Goal: Find specific page/section

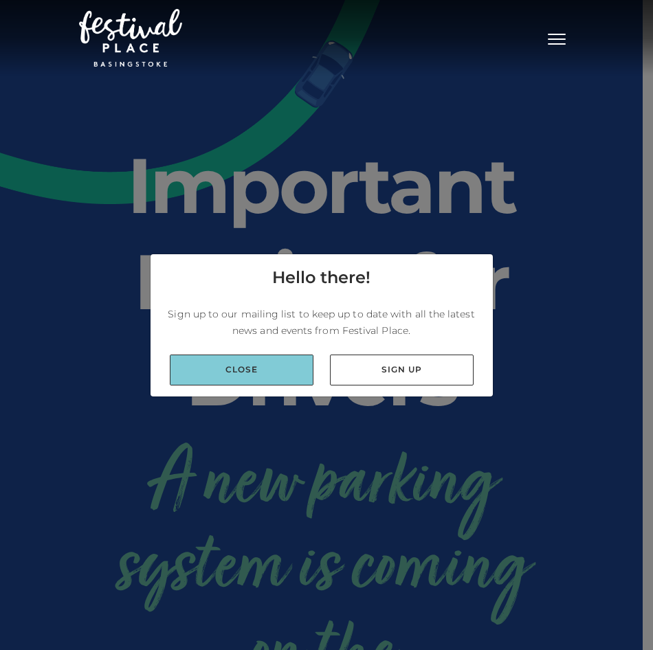
click at [265, 374] on link "Close" at bounding box center [242, 369] width 144 height 31
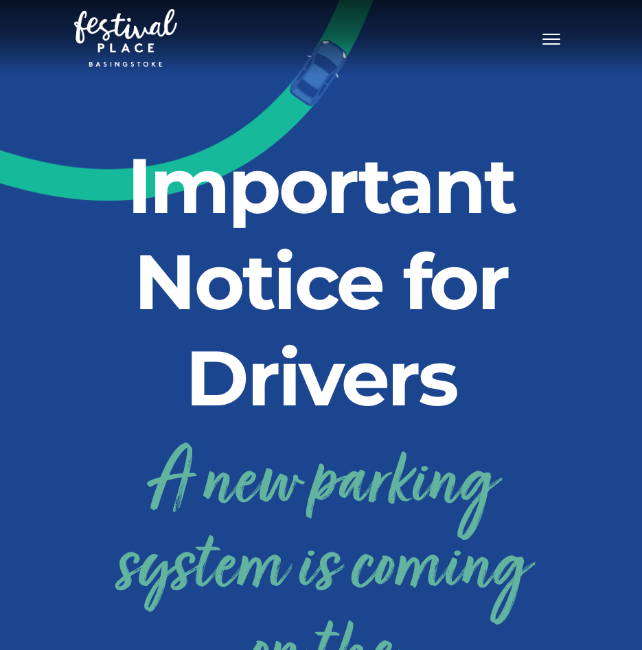
click at [549, 41] on button "Toggle navigation" at bounding box center [551, 37] width 34 height 20
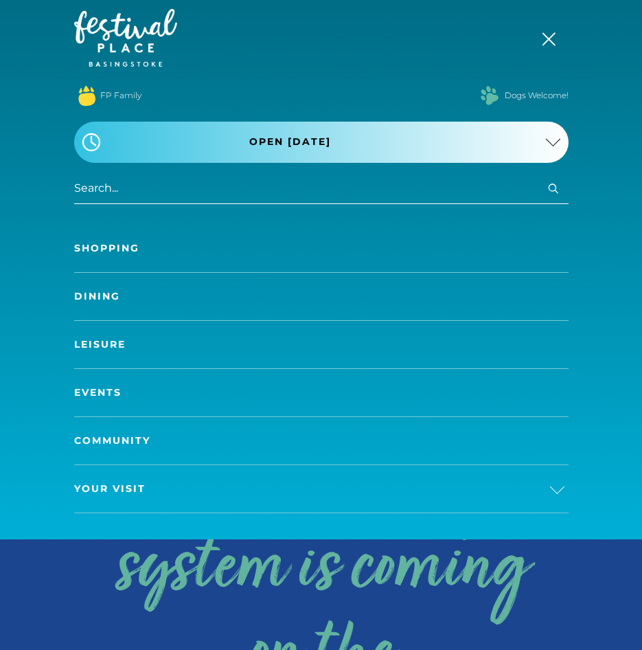
click at [95, 249] on link "Shopping" at bounding box center [321, 248] width 495 height 47
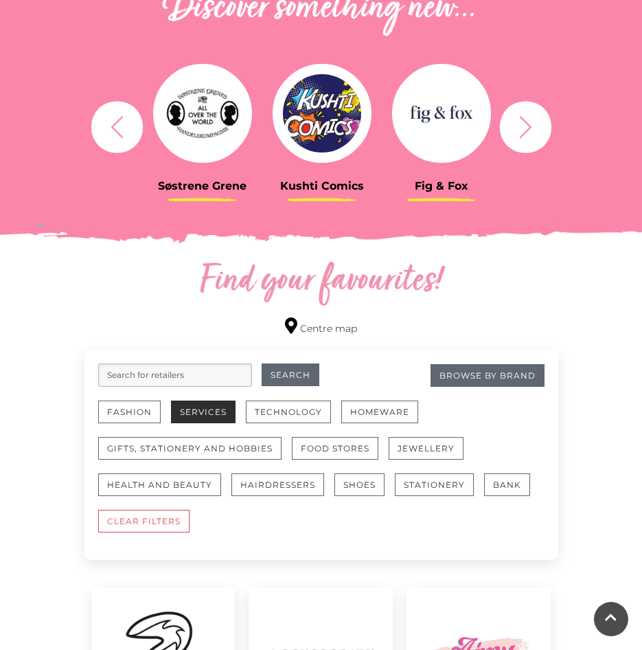
scroll to position [618, 0]
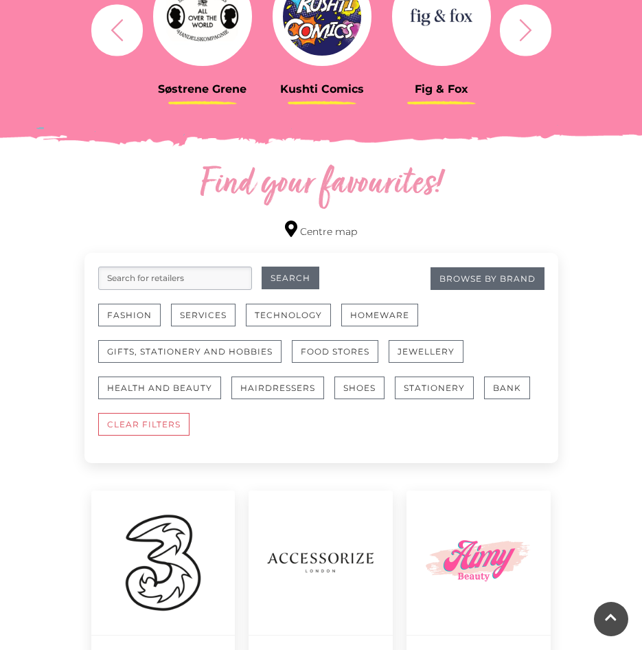
click at [188, 279] on input "search" at bounding box center [175, 278] width 154 height 23
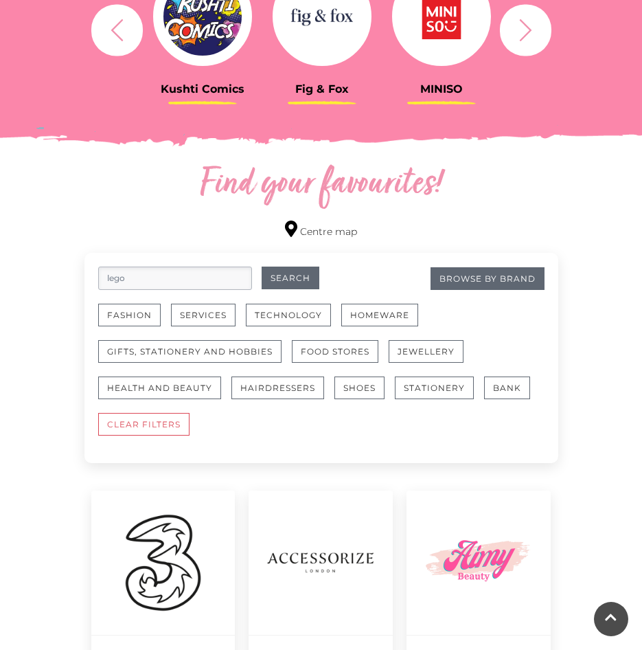
type input "lego"
click at [262, 267] on button "Search" at bounding box center [291, 278] width 58 height 23
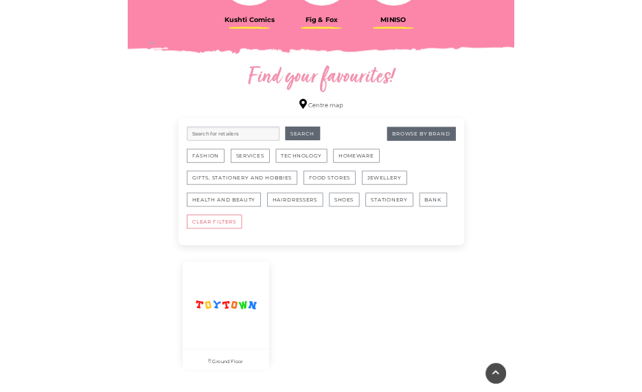
scroll to position [756, 0]
